Goal: Task Accomplishment & Management: Use online tool/utility

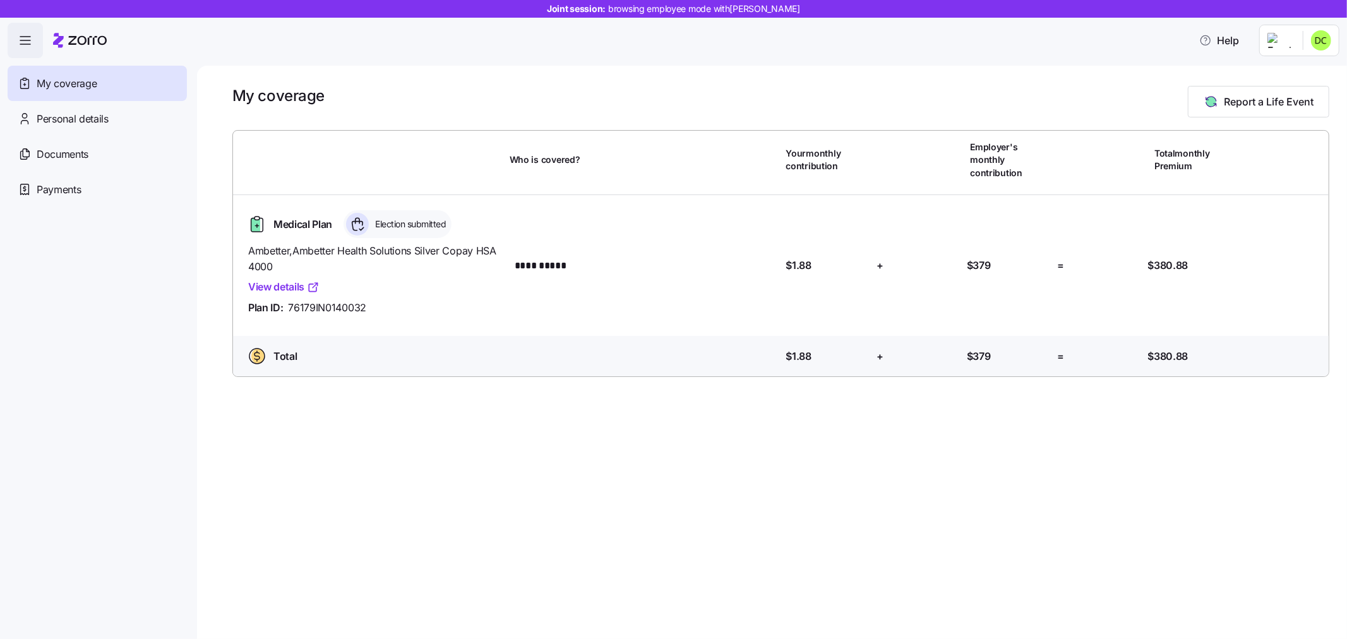
click at [76, 40] on icon at bounding box center [80, 40] width 54 height 15
click at [23, 30] on span "button" at bounding box center [25, 40] width 34 height 34
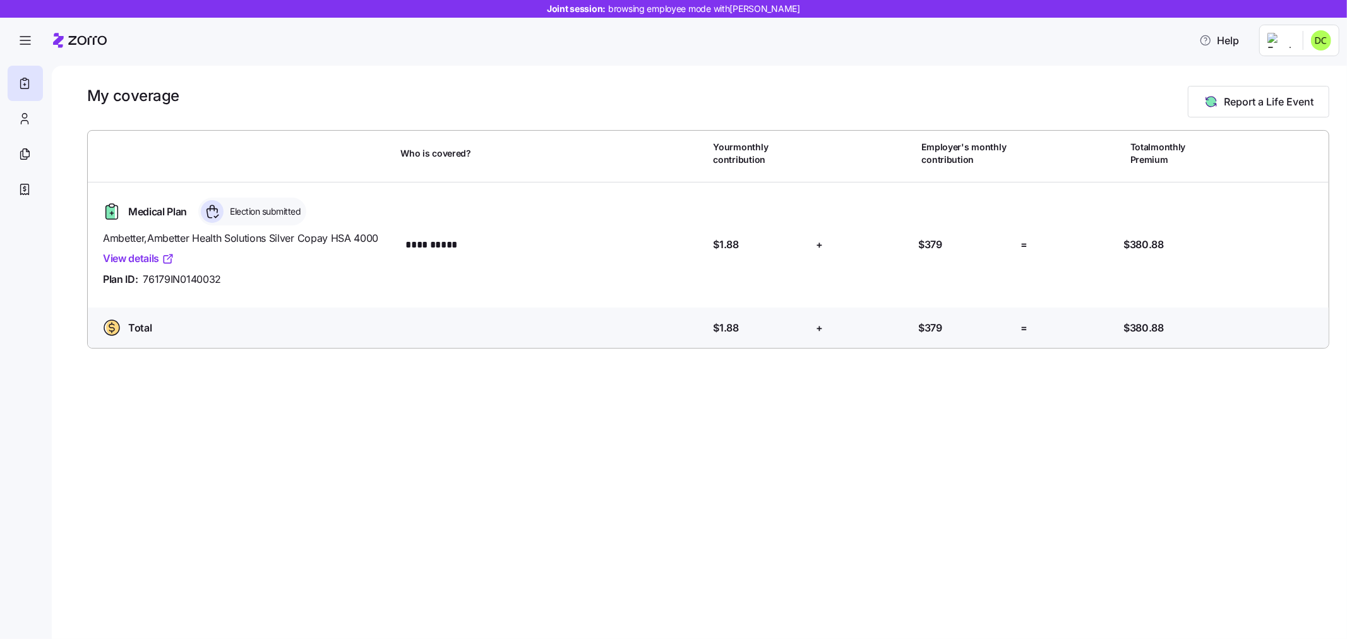
click at [21, 29] on span "button" at bounding box center [25, 40] width 34 height 34
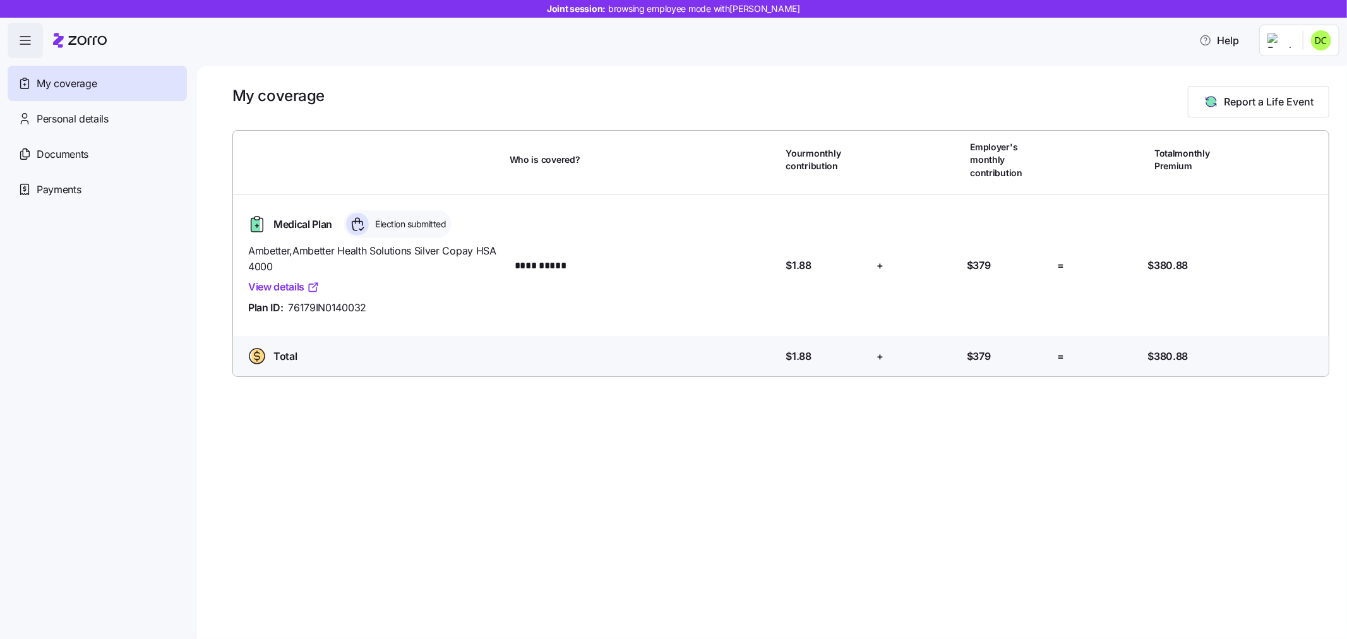
click at [85, 42] on icon at bounding box center [87, 40] width 39 height 9
click at [76, 147] on span "Documents" at bounding box center [63, 155] width 52 height 16
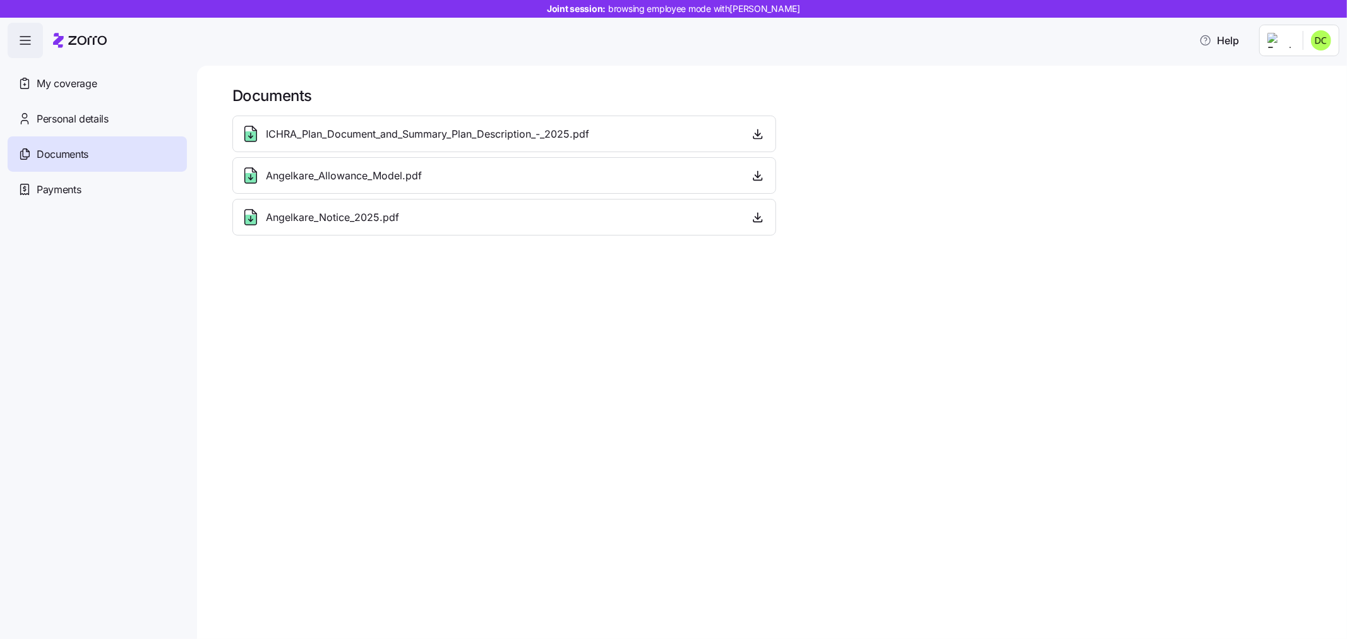
click at [49, 76] on span "My coverage" at bounding box center [67, 84] width 60 height 16
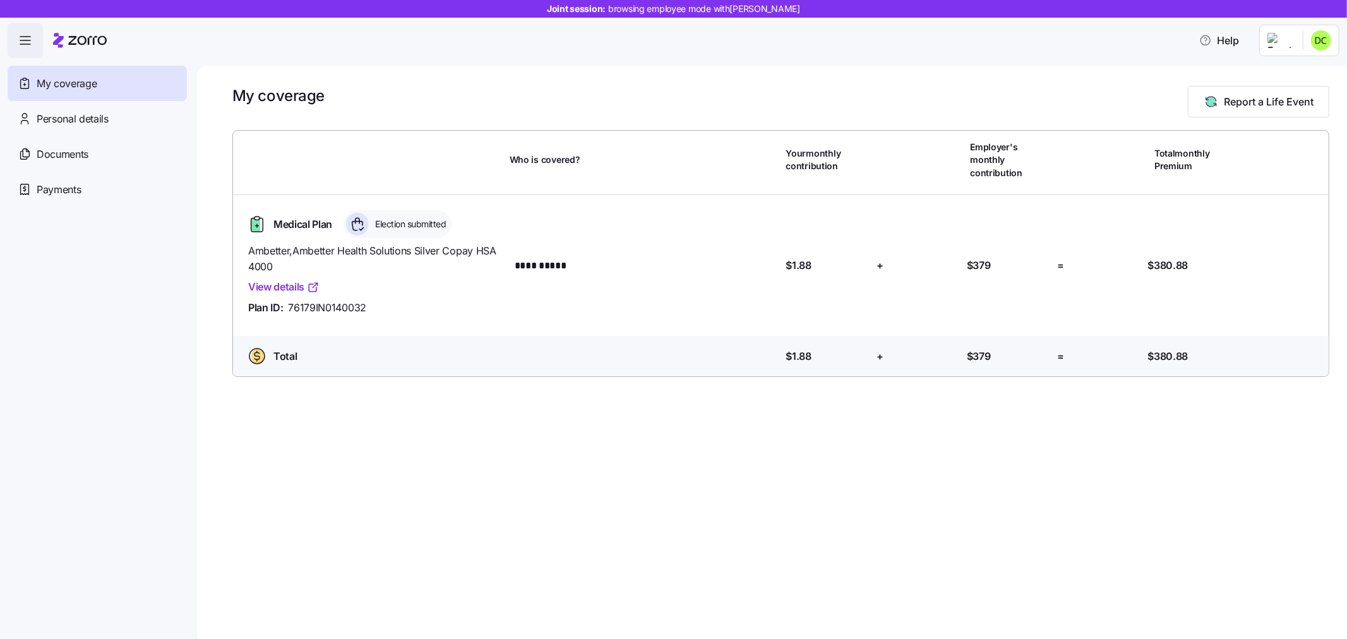
click at [23, 42] on icon "button" at bounding box center [25, 40] width 15 height 15
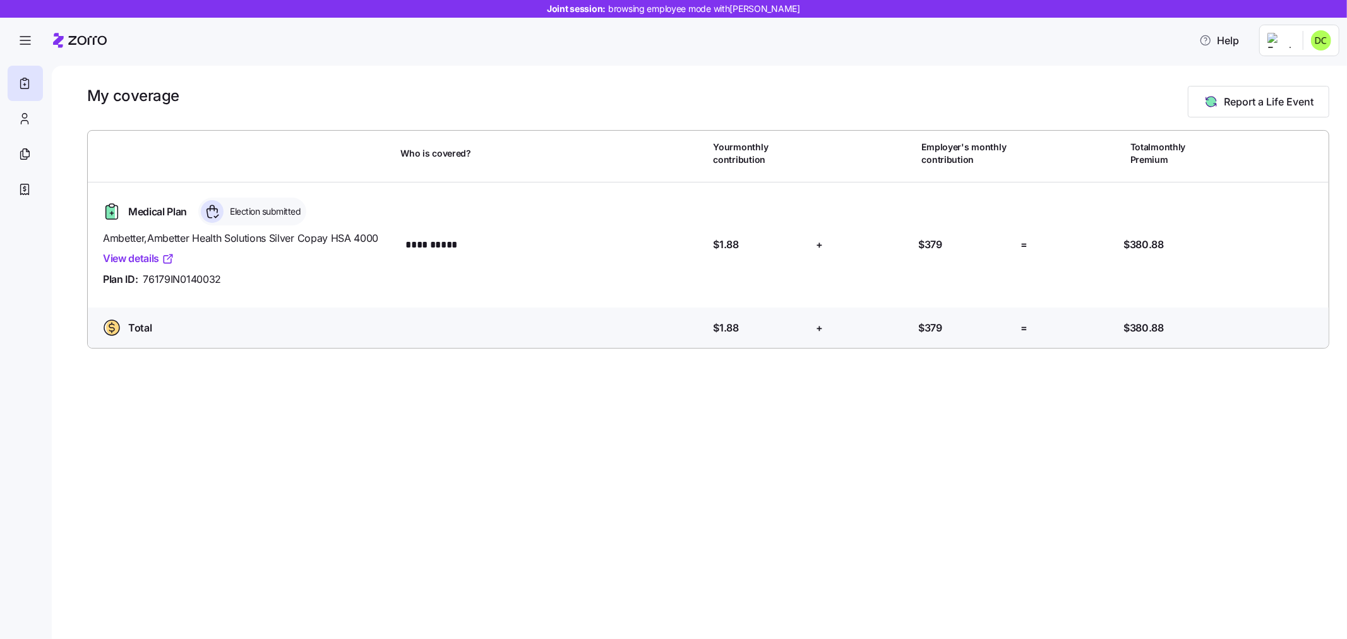
click at [73, 47] on icon at bounding box center [80, 40] width 54 height 15
click at [66, 45] on icon at bounding box center [80, 40] width 54 height 15
click at [629, 13] on span "browsing employee mode with DEANAMARIE Cullen" at bounding box center [704, 9] width 192 height 13
click at [1319, 45] on html "**********" at bounding box center [673, 316] width 1347 height 632
click at [1315, 80] on div "Log out" at bounding box center [1304, 75] width 49 height 14
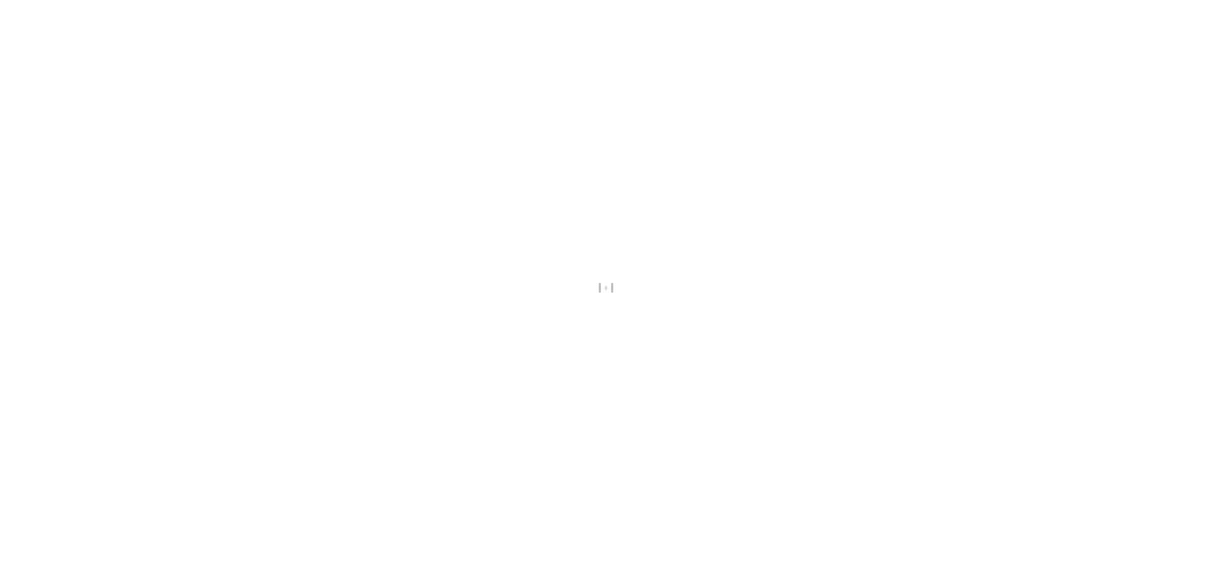
click at [1084, 30] on div at bounding box center [606, 287] width 1212 height 575
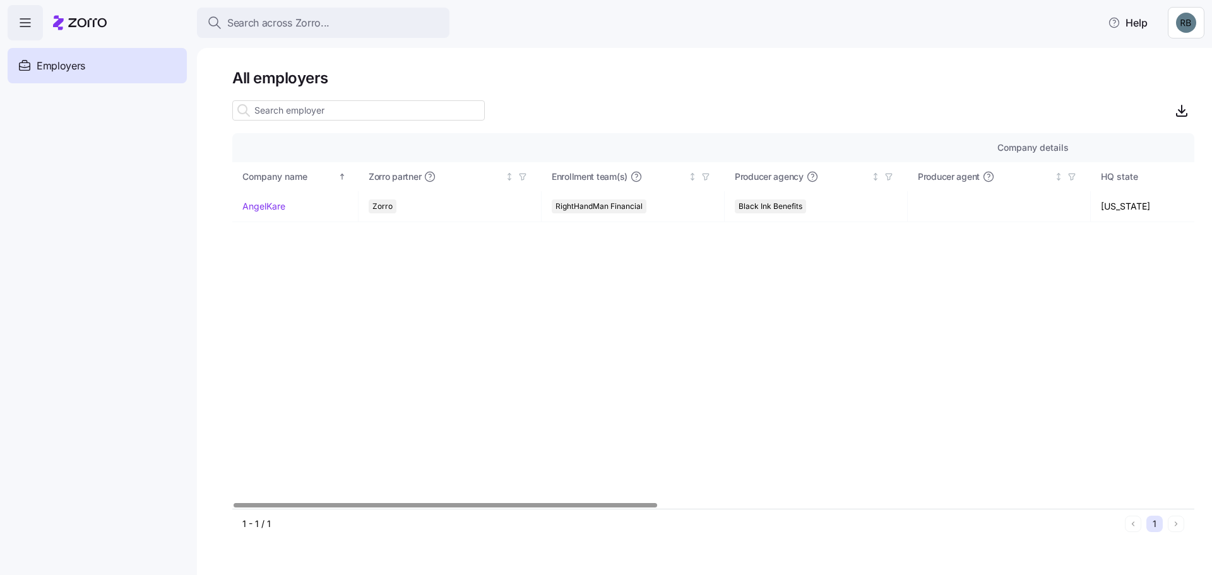
click at [270, 207] on link "AngelKare" at bounding box center [263, 206] width 43 height 13
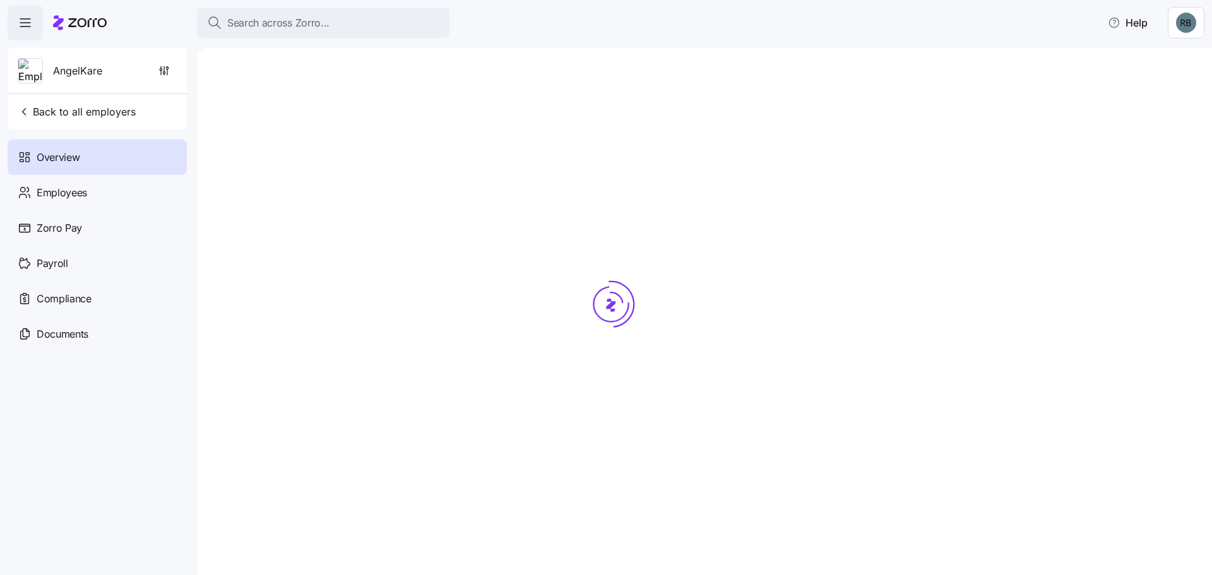
click at [67, 268] on span "Payroll" at bounding box center [53, 264] width 32 height 16
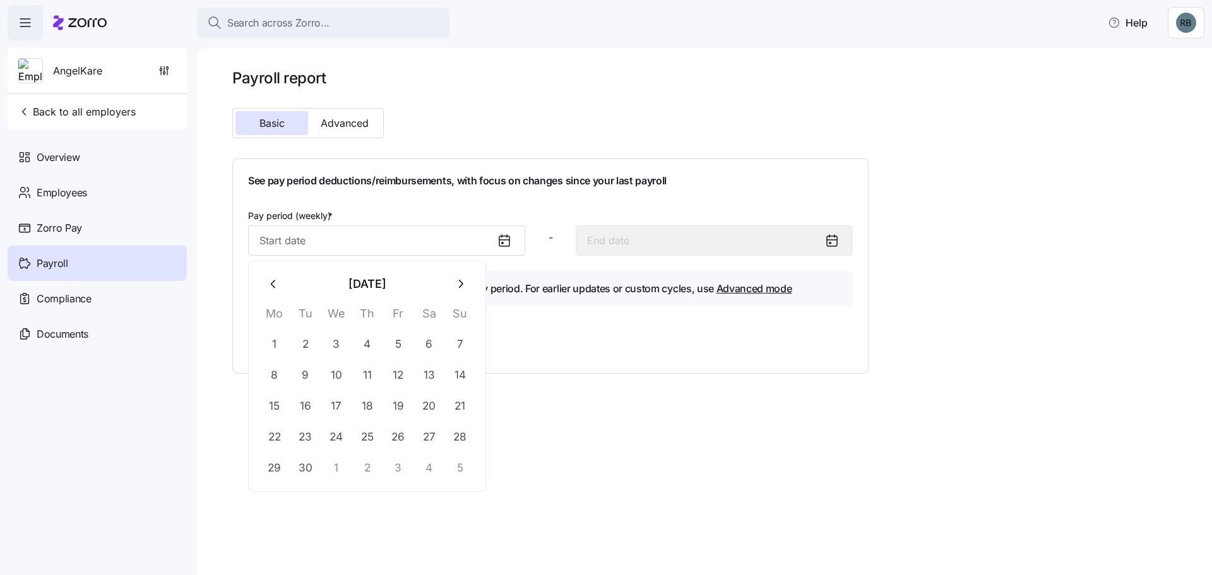
click at [338, 241] on input "Pay period (weekly) *" at bounding box center [386, 240] width 277 height 30
click at [338, 464] on button "1" at bounding box center [336, 468] width 30 height 30
type input "October 1, 2025"
type input "October 7, 2025"
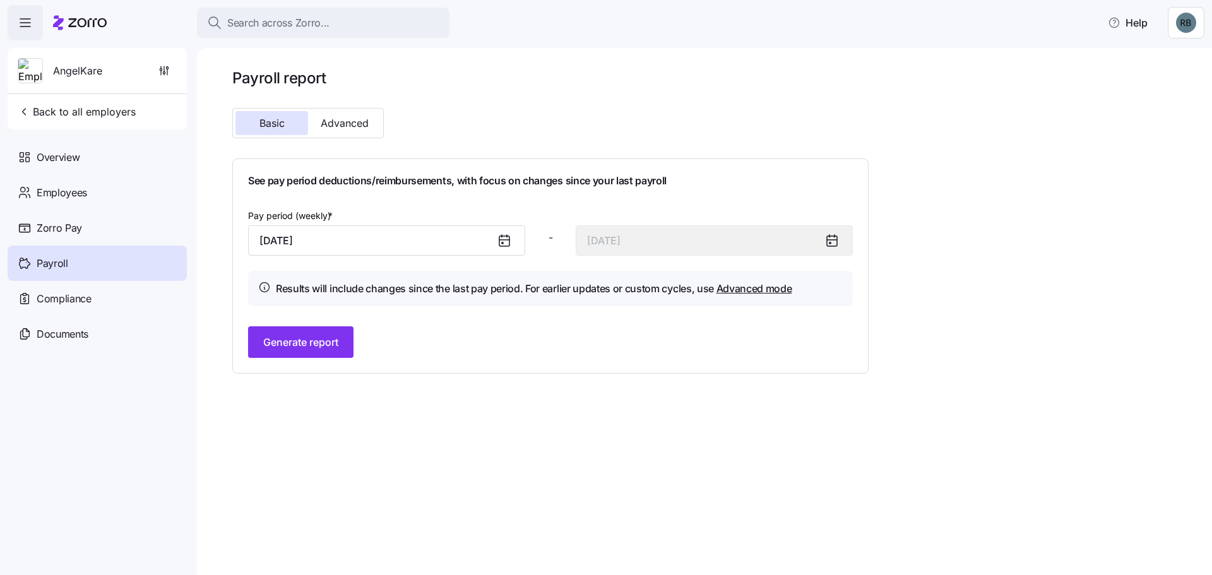
click at [836, 242] on icon at bounding box center [832, 240] width 15 height 15
click at [333, 356] on button "Generate report" at bounding box center [300, 342] width 105 height 32
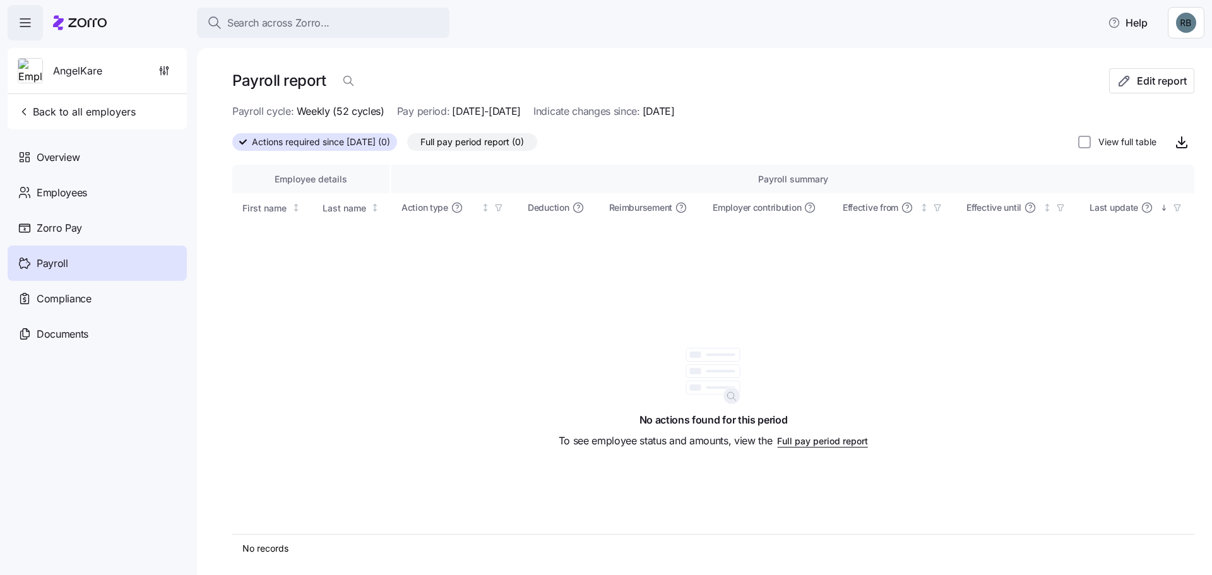
click at [479, 144] on span "Full pay period report (0)" at bounding box center [473, 142] width 104 height 16
click at [407, 145] on input "Full pay period report (0)" at bounding box center [407, 145] width 0 height 0
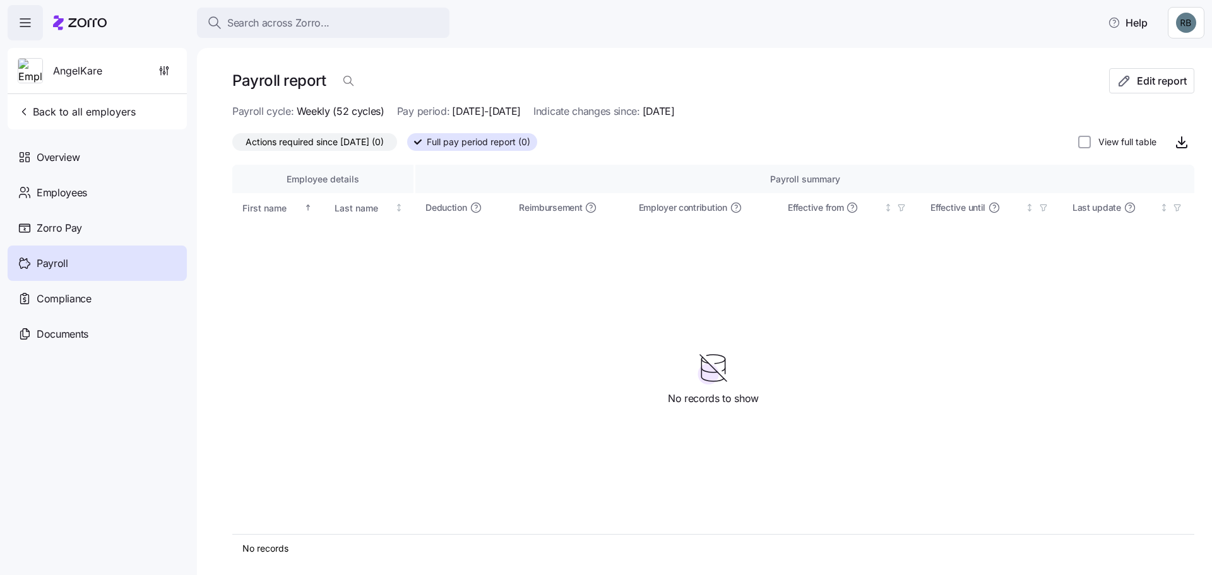
click at [304, 145] on span "Actions required since 10/01/2025 (0)" at bounding box center [315, 142] width 138 height 16
click at [232, 145] on input "Actions required since 10/01/2025 (0)" at bounding box center [232, 145] width 0 height 0
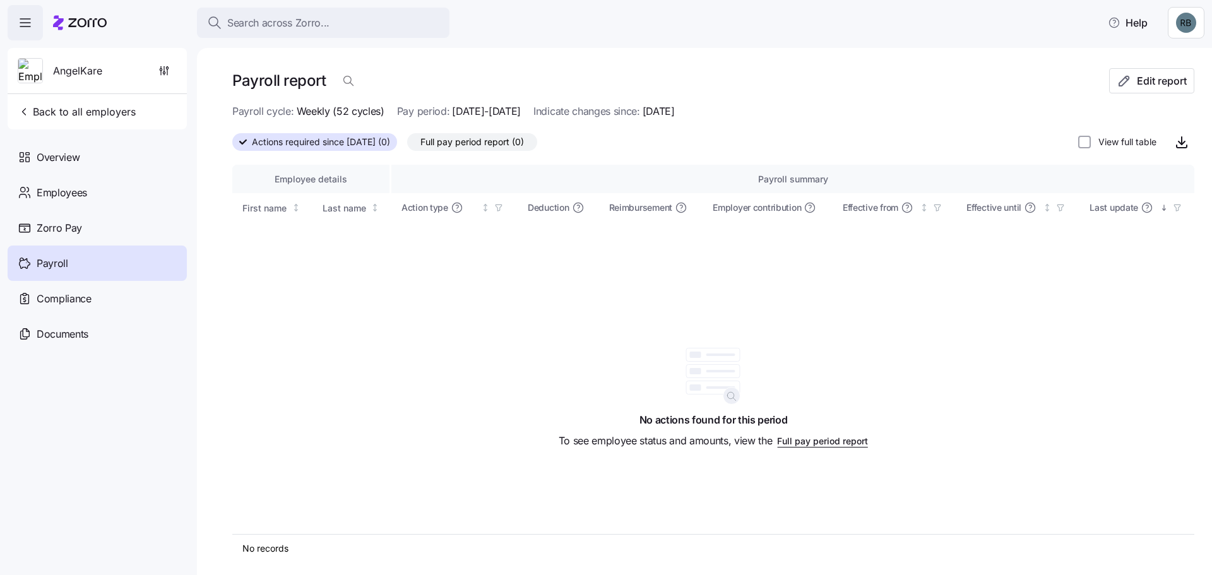
click at [63, 231] on span "Zorro Pay" at bounding box center [59, 228] width 45 height 16
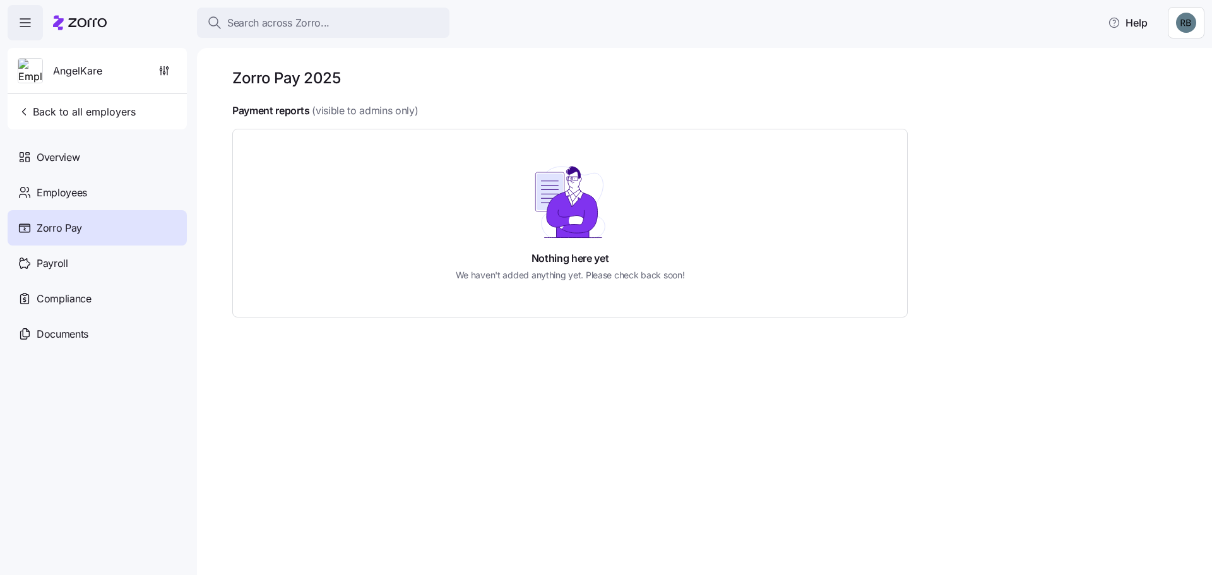
click at [23, 25] on icon "button" at bounding box center [25, 22] width 15 height 15
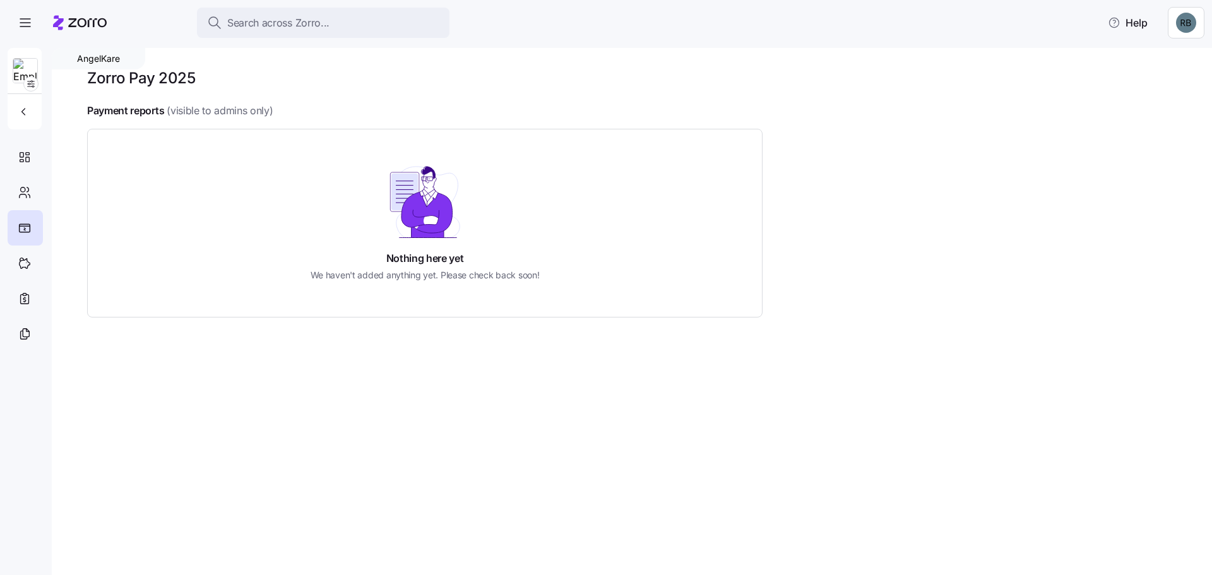
click at [31, 27] on icon "button" at bounding box center [25, 22] width 15 height 15
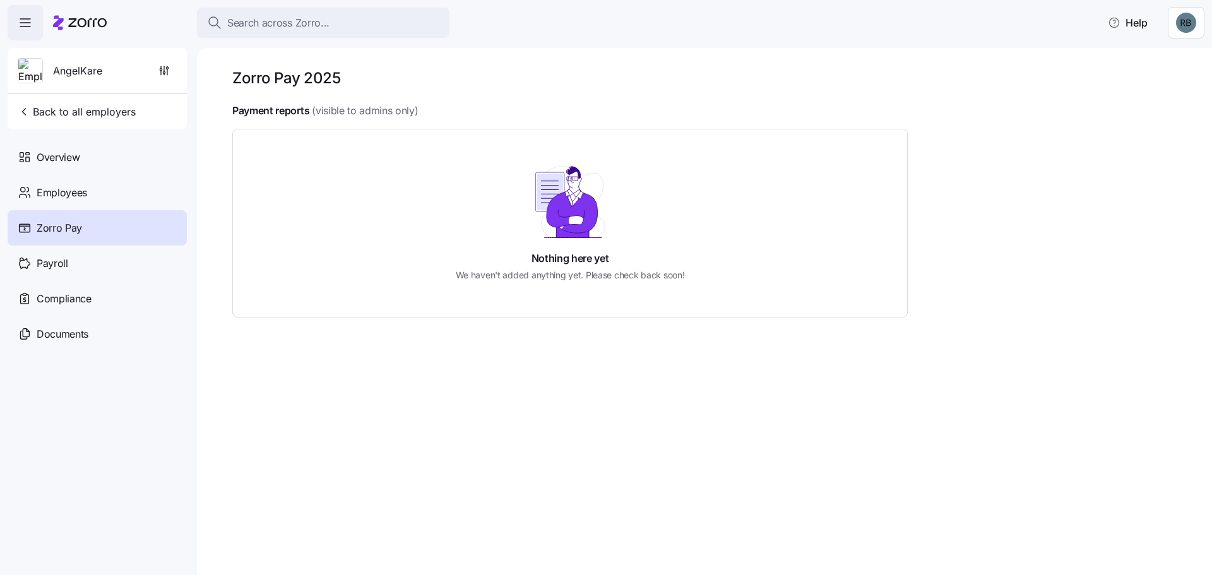
click at [91, 258] on div "Payroll" at bounding box center [97, 263] width 179 height 35
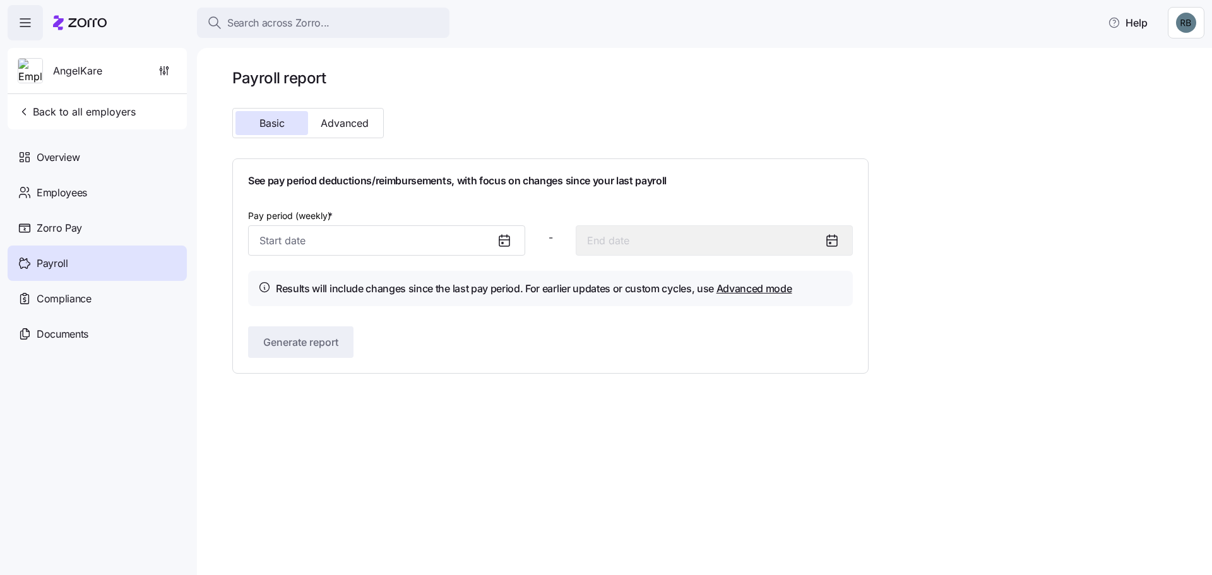
click at [503, 248] on icon at bounding box center [504, 240] width 15 height 15
click at [506, 242] on icon at bounding box center [504, 240] width 15 height 15
click at [354, 112] on button "Advanced" at bounding box center [344, 123] width 73 height 24
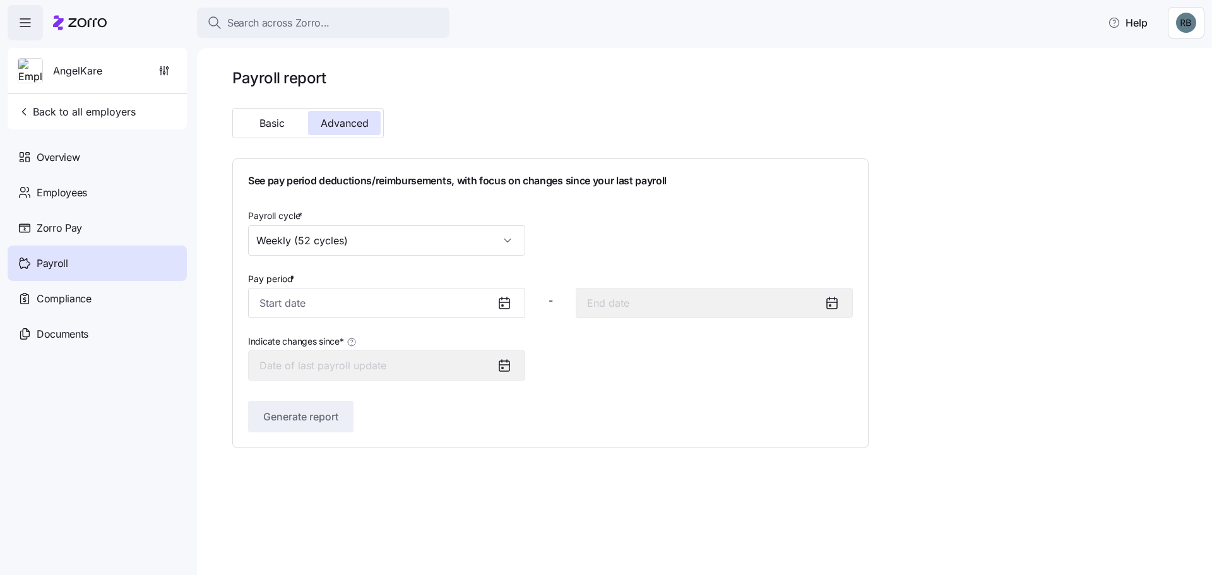
click at [505, 302] on icon at bounding box center [504, 303] width 15 height 15
drag, startPoint x: 500, startPoint y: 308, endPoint x: 440, endPoint y: 302, distance: 60.8
click at [493, 308] on div at bounding box center [386, 303] width 277 height 30
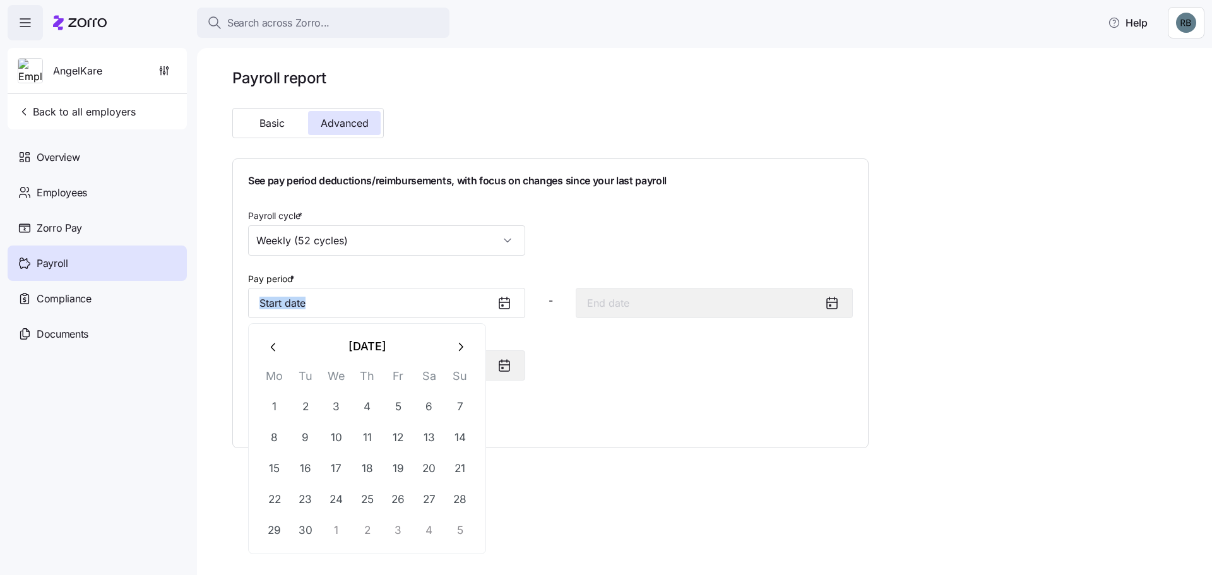
click at [435, 302] on input "Pay period *" at bounding box center [386, 303] width 277 height 30
click at [334, 526] on button "1" at bounding box center [336, 531] width 30 height 30
type input "October 1, 2025"
type input "October 7, 2025"
type input "October 1, 2025"
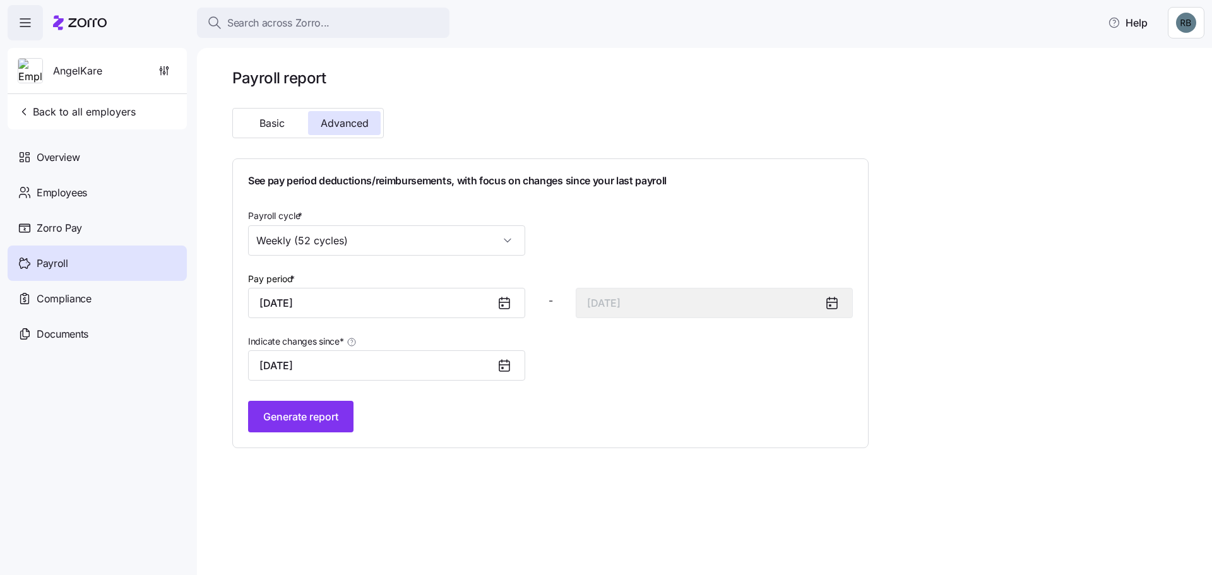
click at [831, 311] on div at bounding box center [837, 303] width 30 height 29
click at [833, 308] on icon at bounding box center [832, 303] width 15 height 15
click at [489, 377] on input "October 1, 2025" at bounding box center [386, 365] width 277 height 30
click at [326, 421] on span "Generate report" at bounding box center [300, 416] width 75 height 15
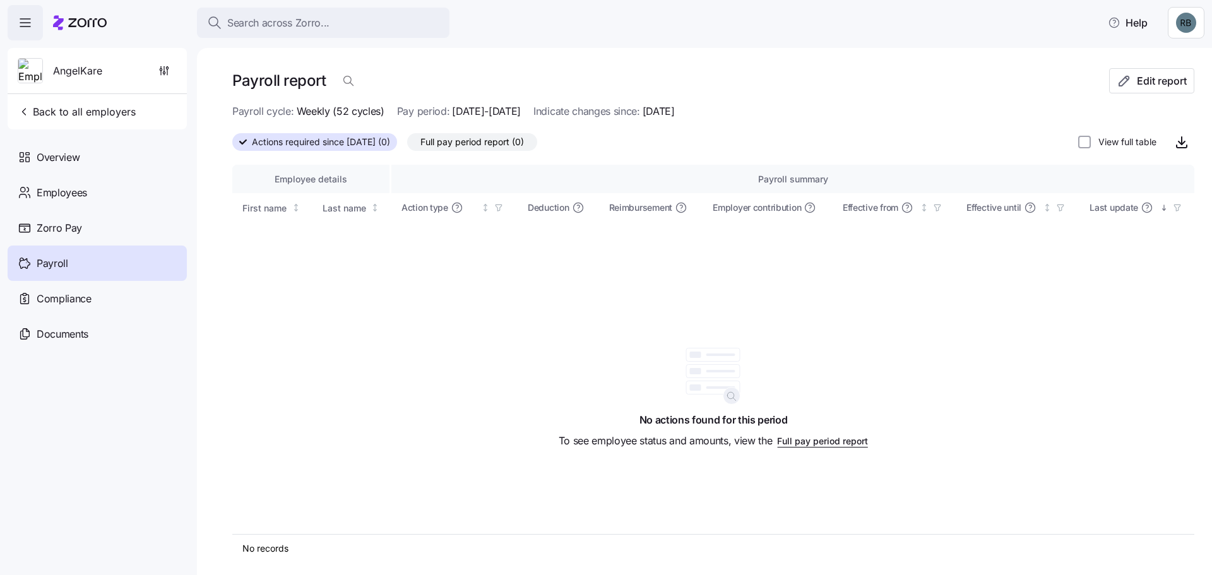
click at [101, 196] on div "Employees" at bounding box center [97, 192] width 179 height 35
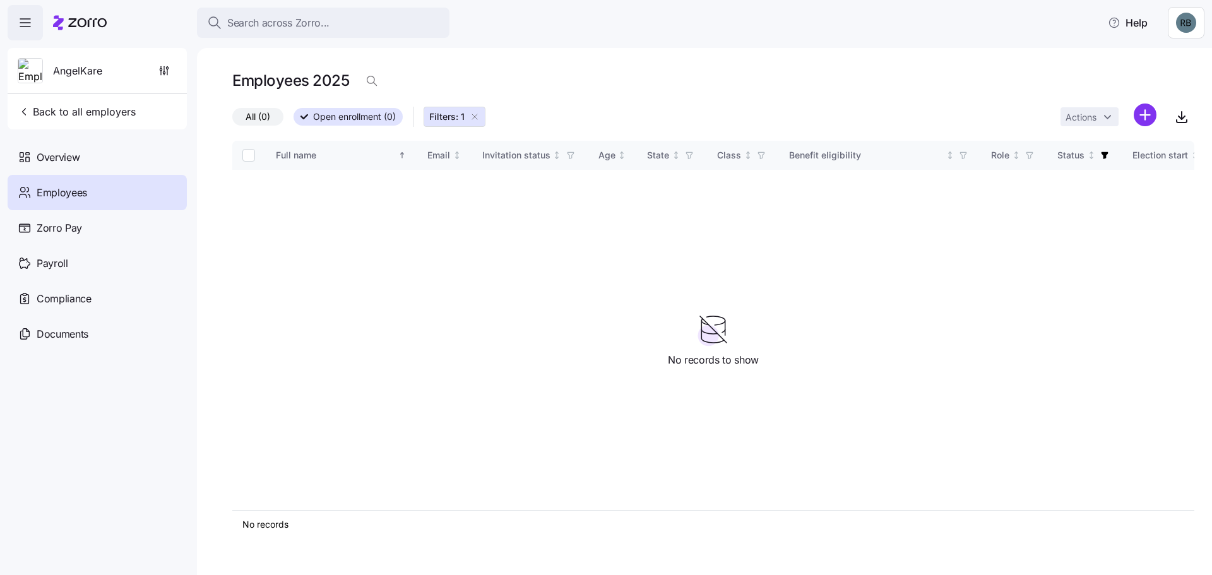
click at [76, 116] on span "Back to all employers" at bounding box center [77, 111] width 118 height 15
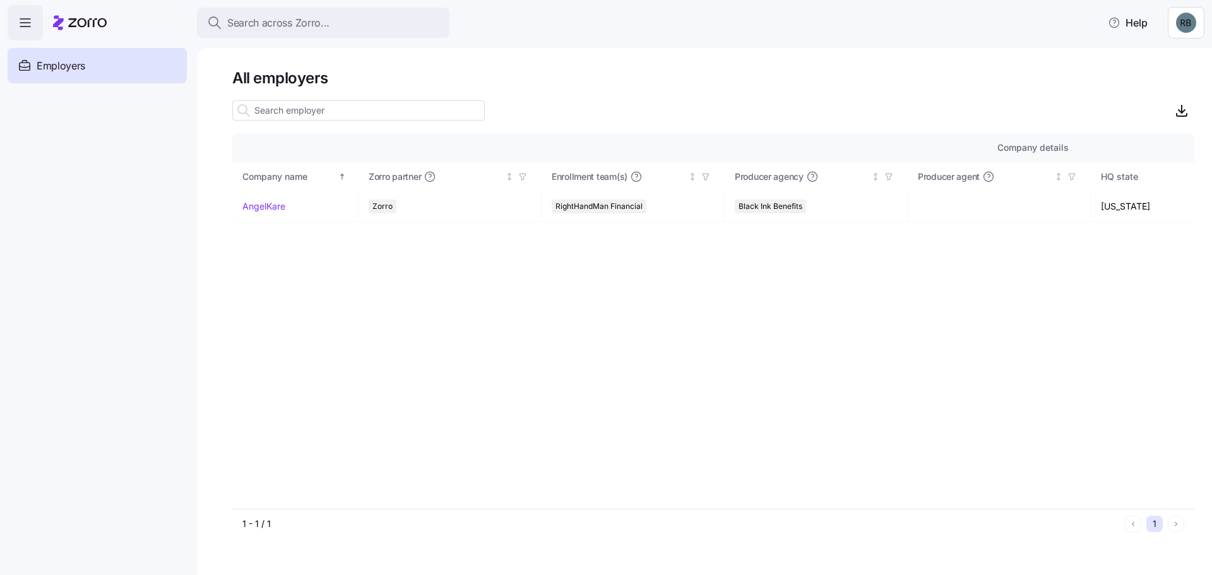
click at [60, 68] on span "Employers" at bounding box center [61, 66] width 49 height 16
click at [263, 205] on link "AngelKare" at bounding box center [263, 206] width 43 height 13
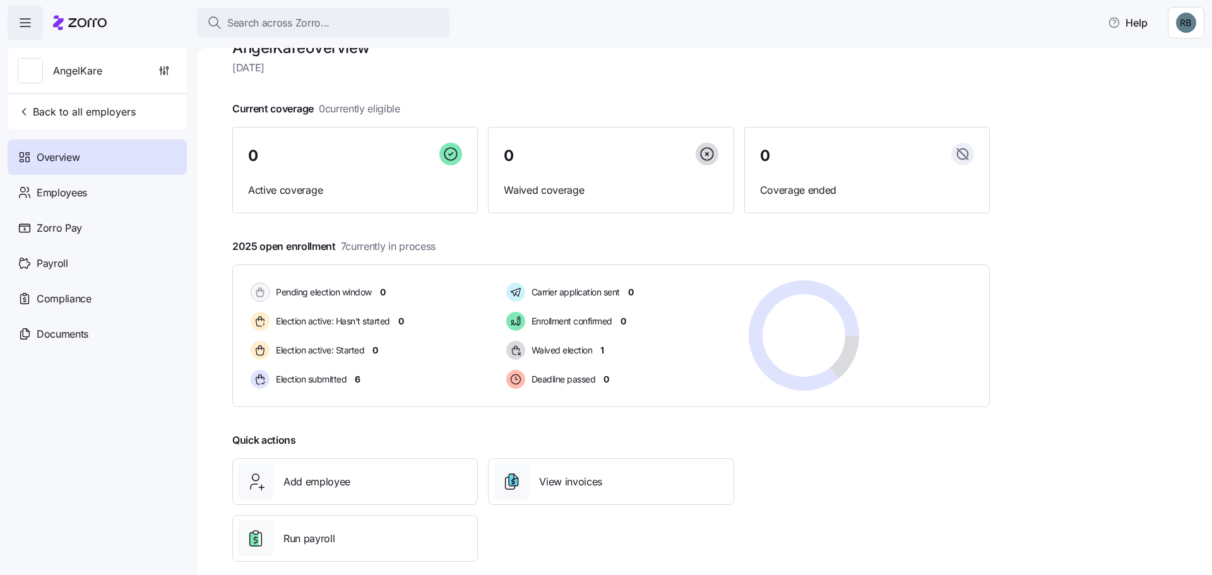
scroll to position [47, 0]
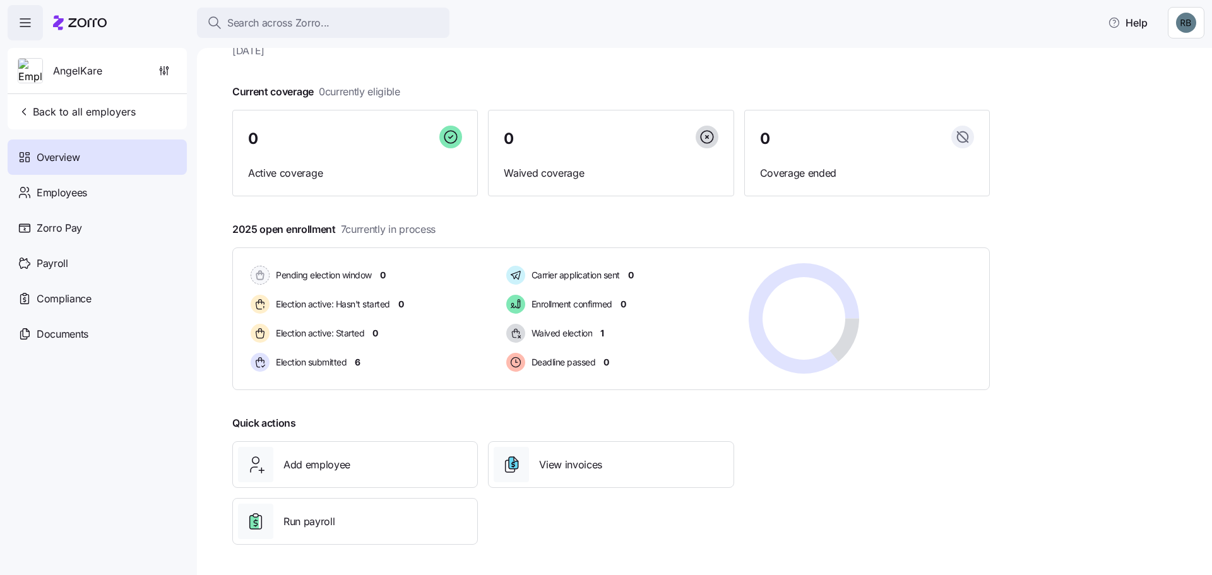
click at [324, 529] on span "Run payroll" at bounding box center [309, 522] width 51 height 16
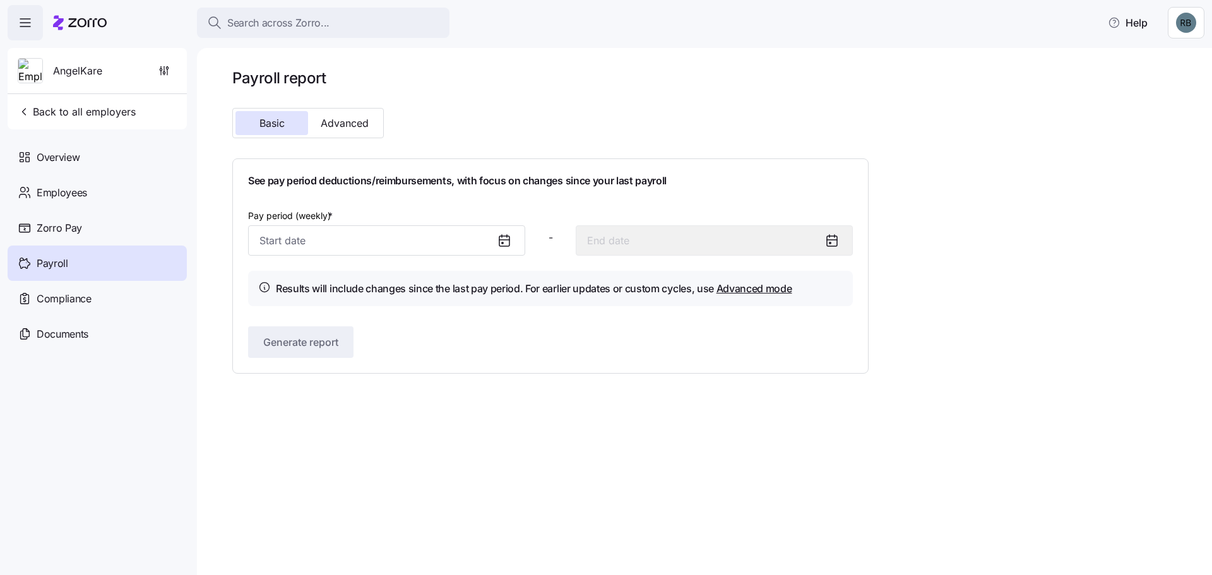
click at [56, 215] on div "Zorro Pay" at bounding box center [97, 227] width 179 height 35
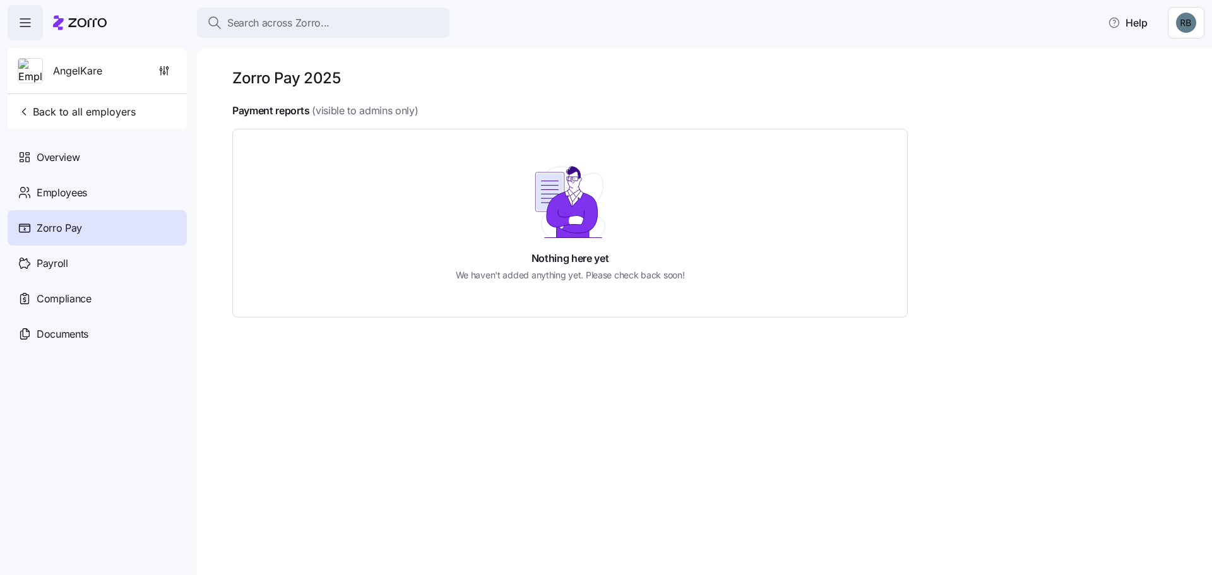
click at [87, 231] on div "Zorro Pay" at bounding box center [97, 227] width 179 height 35
click at [65, 258] on span "Payroll" at bounding box center [53, 264] width 32 height 16
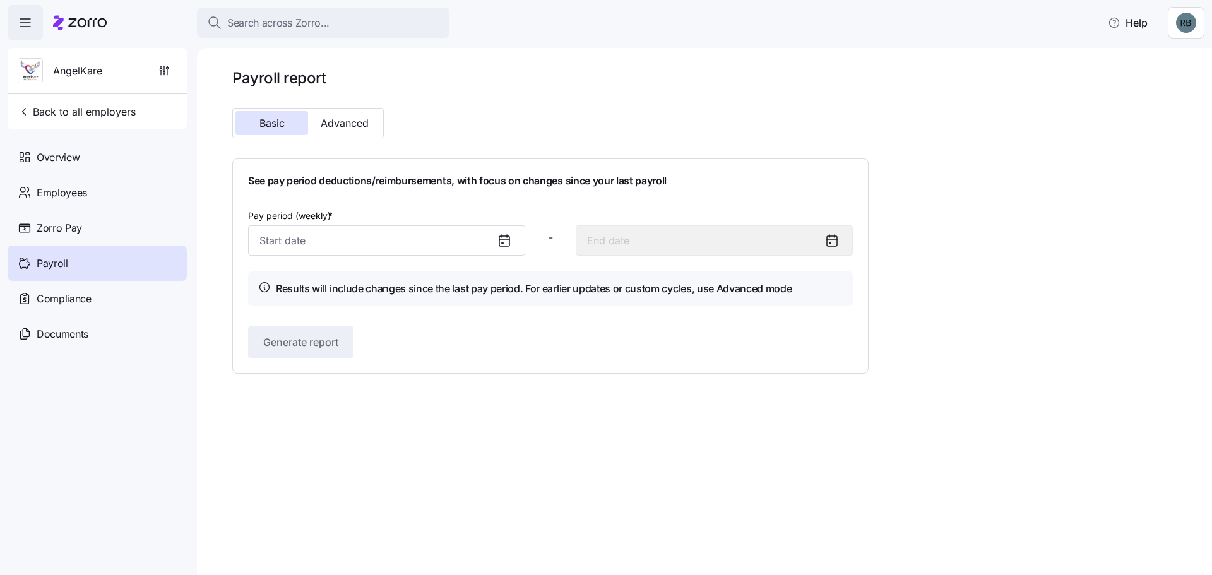
click at [354, 243] on input "Pay period (weekly) *" at bounding box center [386, 240] width 277 height 30
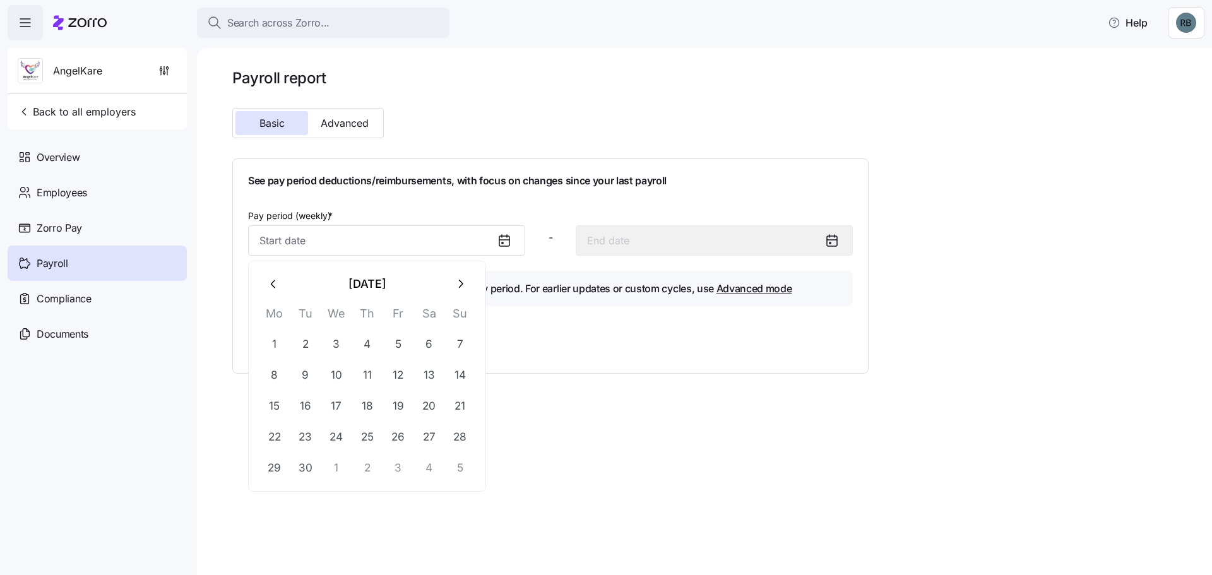
click at [269, 345] on button "1" at bounding box center [275, 344] width 30 height 30
type input "September 1, 2025"
type input "September 7, 2025"
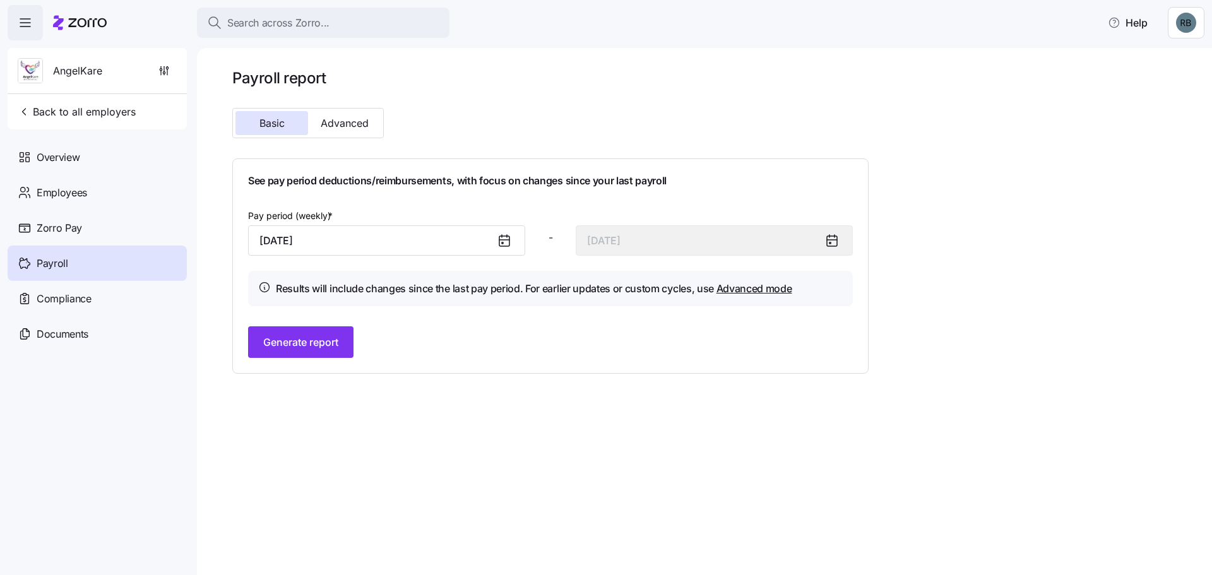
click at [843, 244] on div at bounding box center [837, 240] width 30 height 29
click at [838, 245] on icon at bounding box center [832, 240] width 15 height 15
click at [834, 243] on icon at bounding box center [832, 240] width 15 height 15
click at [311, 352] on button "Generate report" at bounding box center [300, 342] width 105 height 32
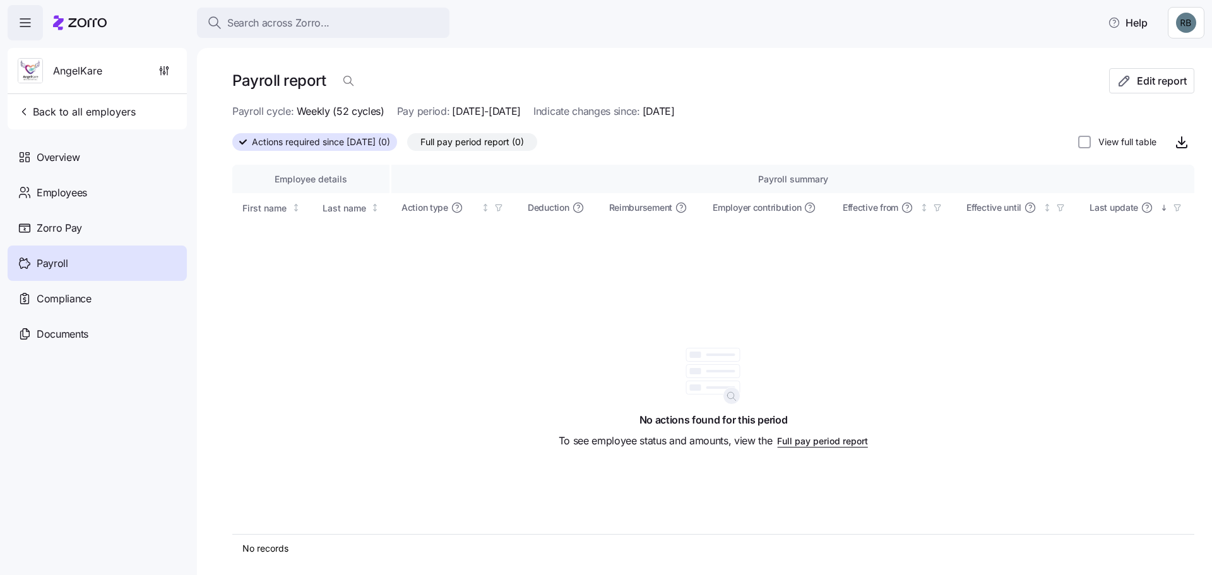
click at [362, 141] on span "Actions required since 09/01/2025 (0)" at bounding box center [321, 142] width 138 height 16
click at [232, 146] on input "Actions required since 09/01/2025 (0)" at bounding box center [232, 146] width 0 height 0
click at [22, 263] on icon at bounding box center [25, 263] width 14 height 15
click at [85, 241] on div "Zorro Pay" at bounding box center [97, 227] width 179 height 35
click at [87, 261] on div "Payroll" at bounding box center [97, 263] width 179 height 35
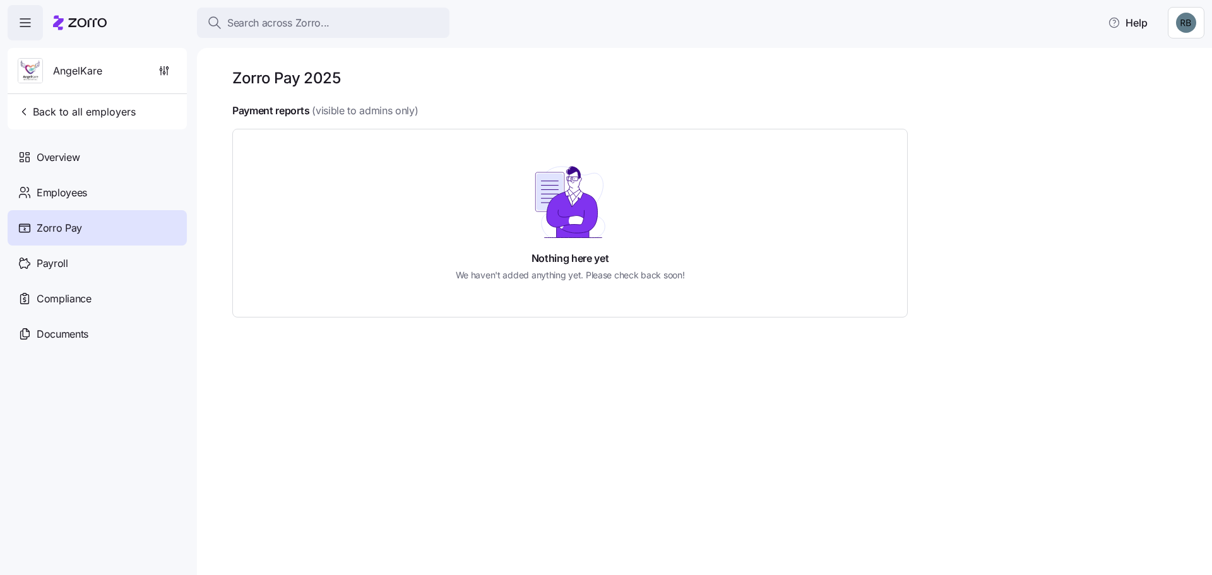
click at [67, 268] on span "Payroll" at bounding box center [53, 264] width 32 height 16
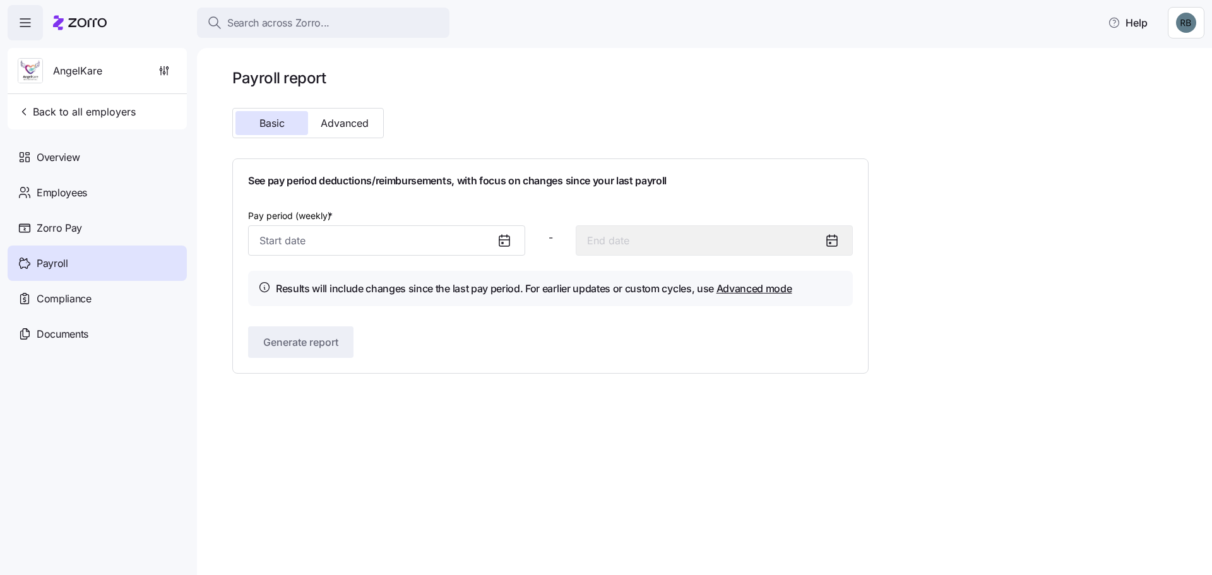
click at [387, 234] on input "Pay period (weekly) *" at bounding box center [386, 240] width 277 height 30
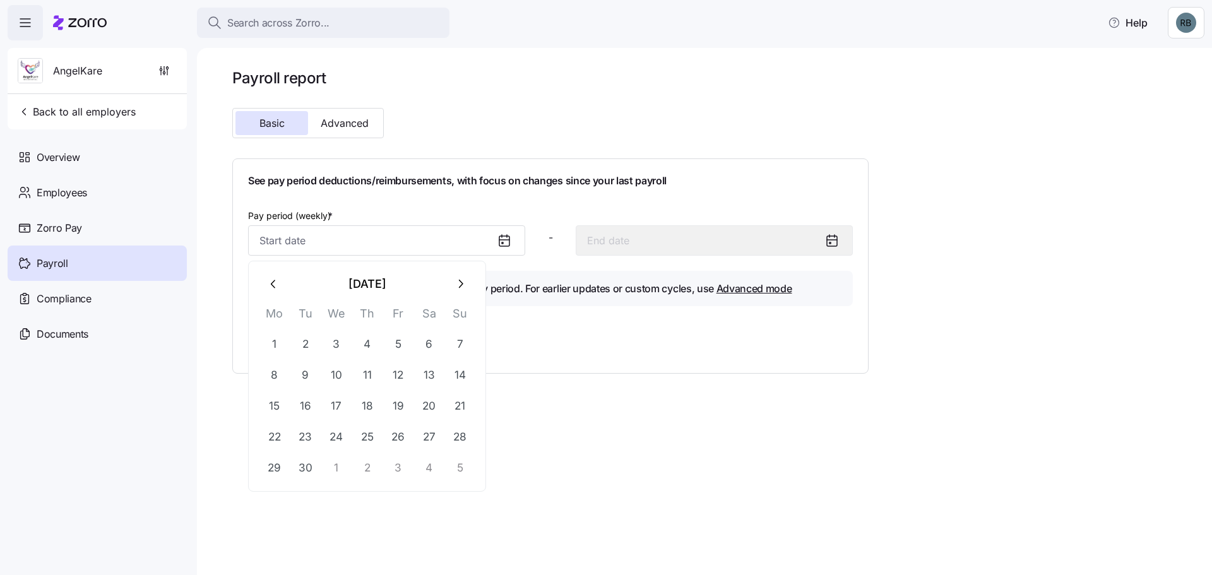
click at [340, 469] on button "1" at bounding box center [336, 468] width 30 height 30
type input "October 1, 2025"
type input "October 7, 2025"
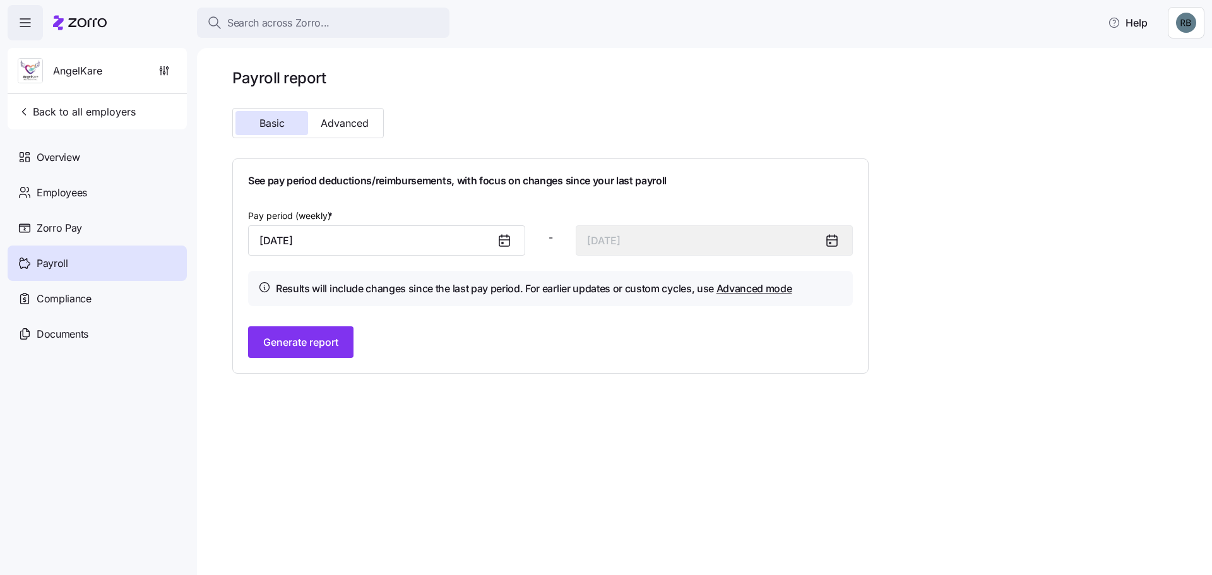
click at [310, 347] on span "Generate report" at bounding box center [300, 342] width 75 height 15
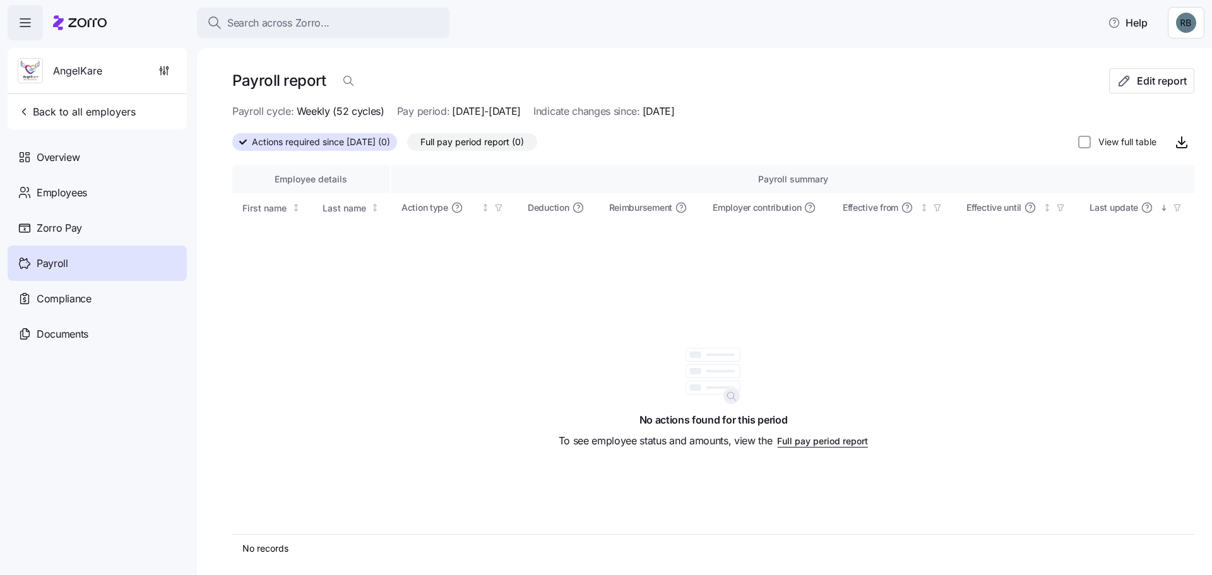
click at [69, 150] on span "Overview" at bounding box center [58, 158] width 43 height 16
